Goal: Submit feedback/report problem

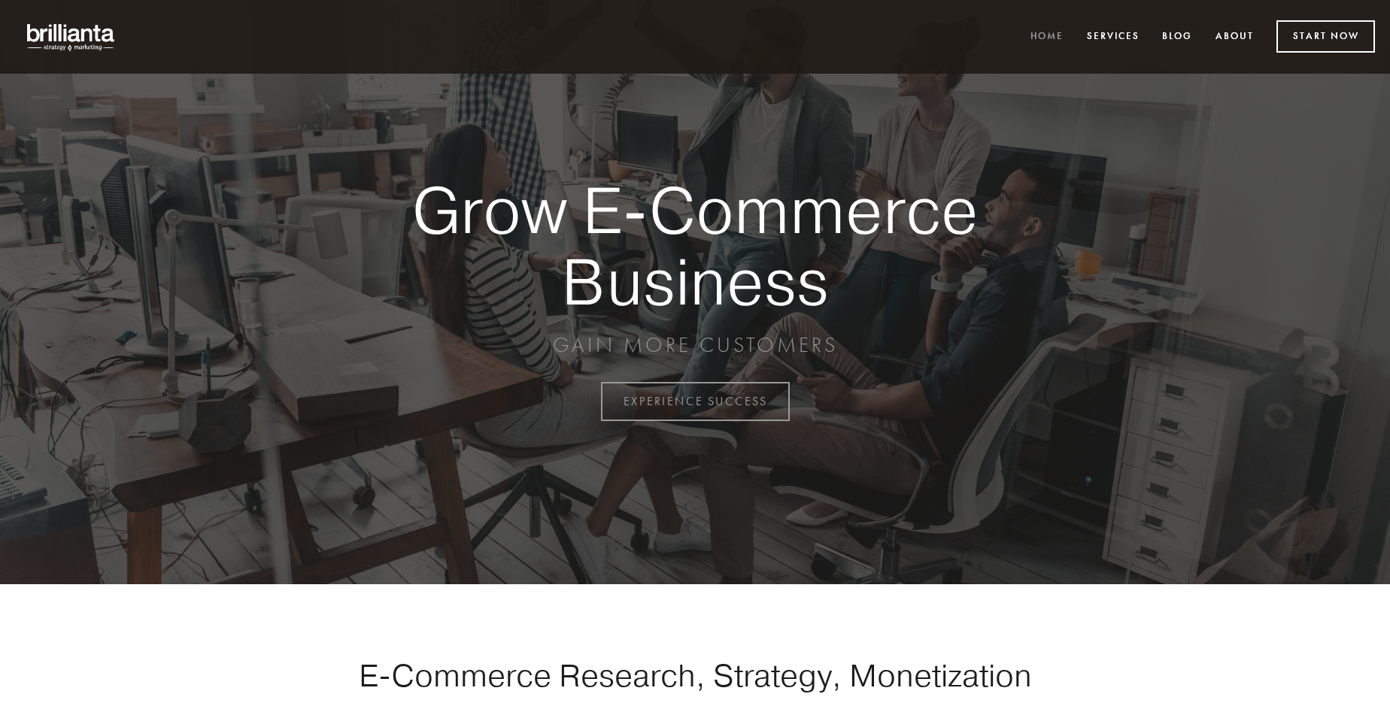
scroll to position [3942, 0]
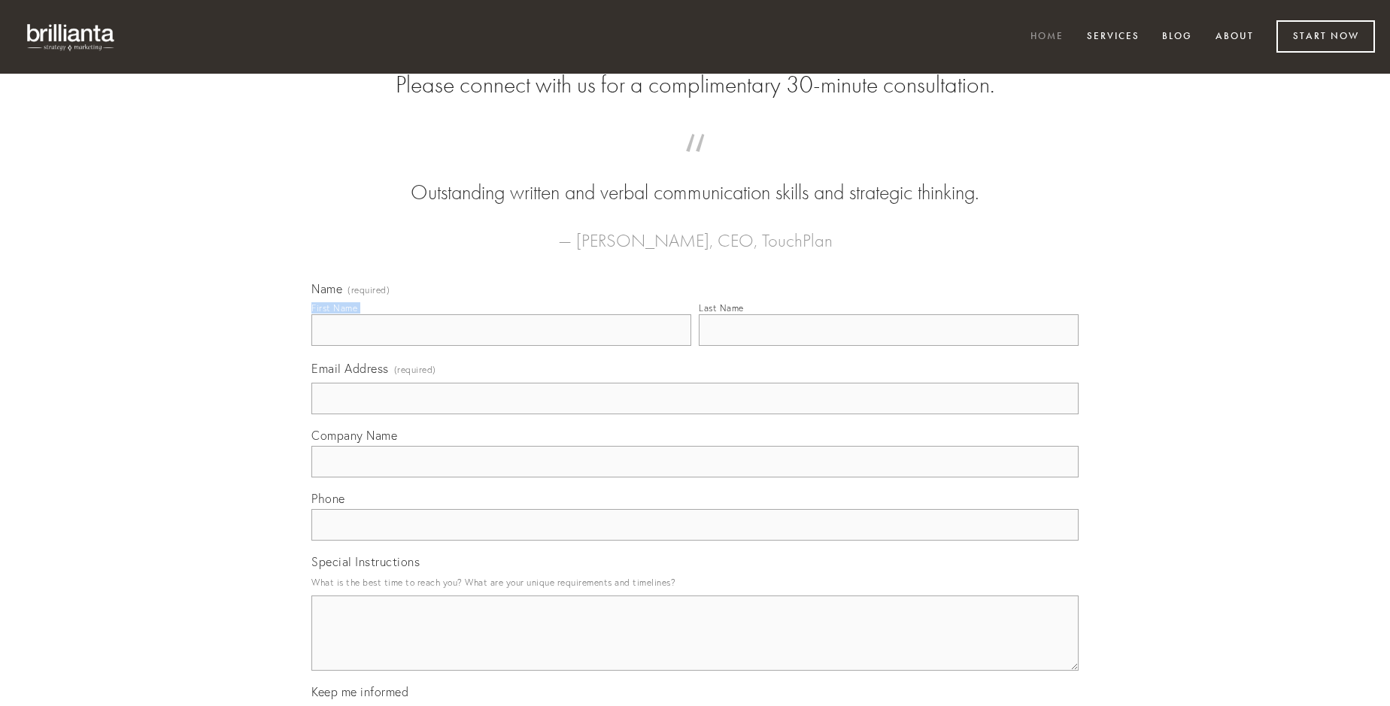
type input "[PERSON_NAME]"
click at [888, 346] on input "Last Name" at bounding box center [889, 330] width 380 height 32
type input "[PERSON_NAME]"
click at [695, 414] on input "Email Address (required)" at bounding box center [694, 399] width 767 height 32
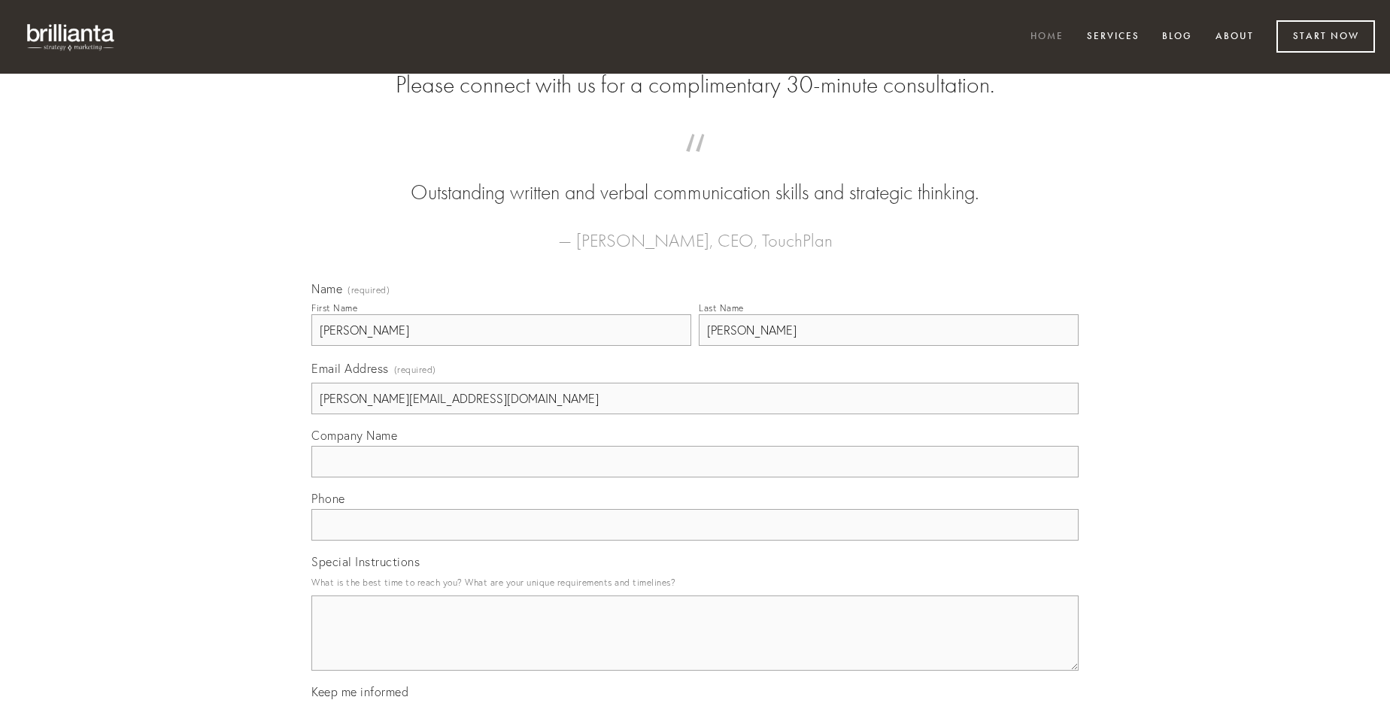
type input "[PERSON_NAME][EMAIL_ADDRESS][DOMAIN_NAME]"
click at [695, 477] on input "Company Name" at bounding box center [694, 462] width 767 height 32
type input "soleo"
click at [695, 541] on input "text" at bounding box center [694, 525] width 767 height 32
click at [695, 647] on textarea "Special Instructions" at bounding box center [694, 633] width 767 height 75
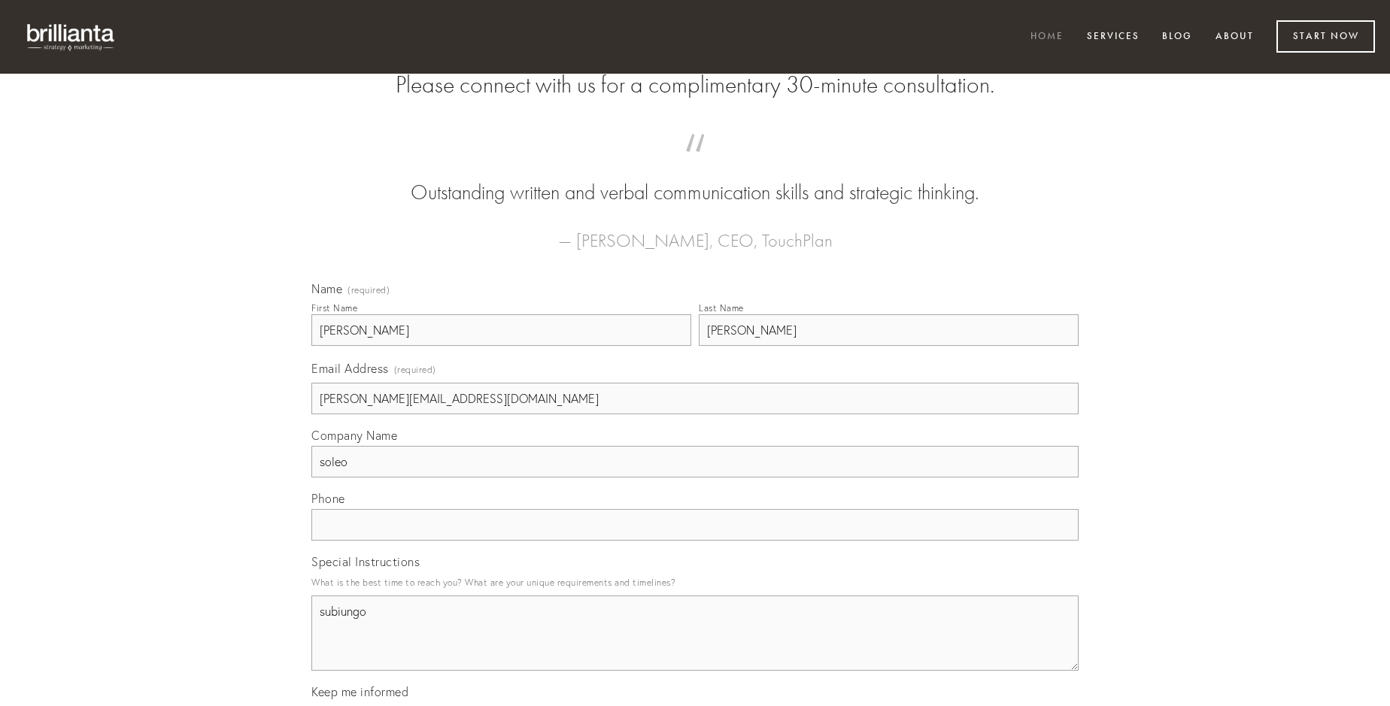
type textarea "subiungo"
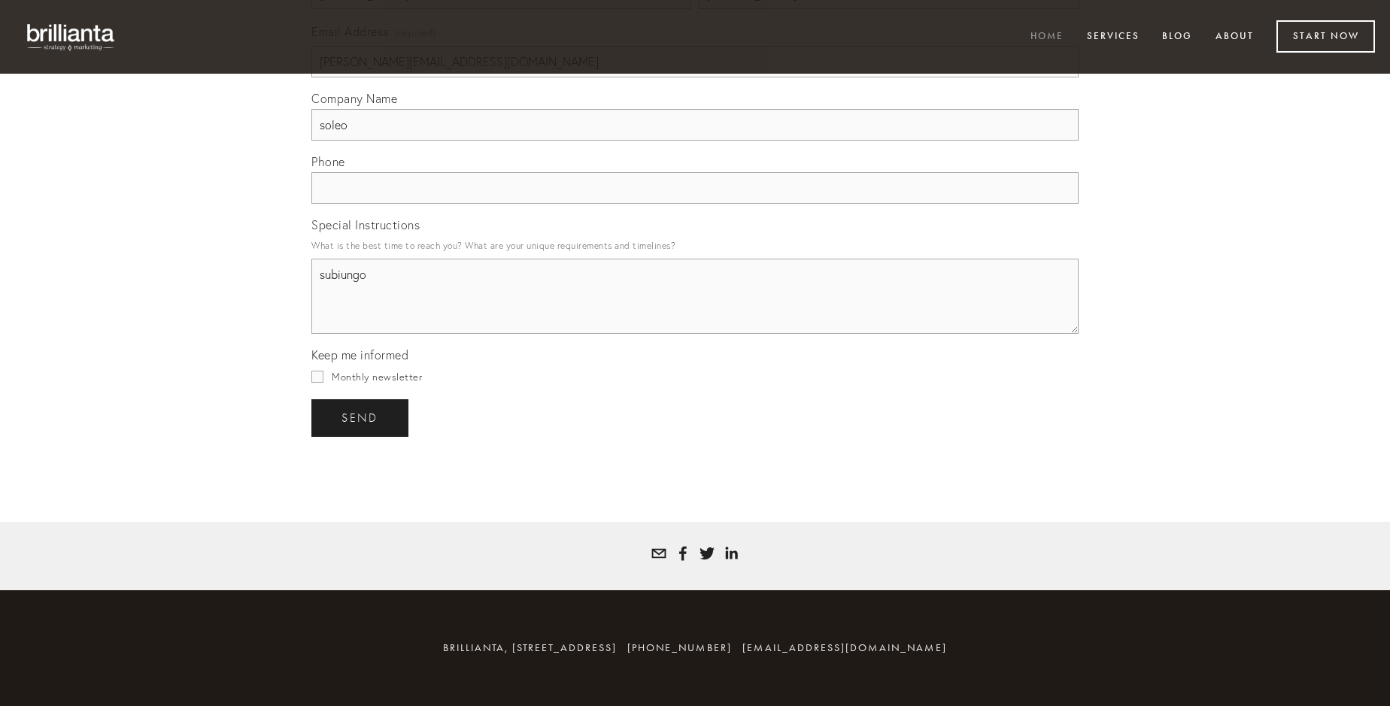
click at [361, 417] on span "send" at bounding box center [359, 418] width 37 height 14
